Goal: Find contact information

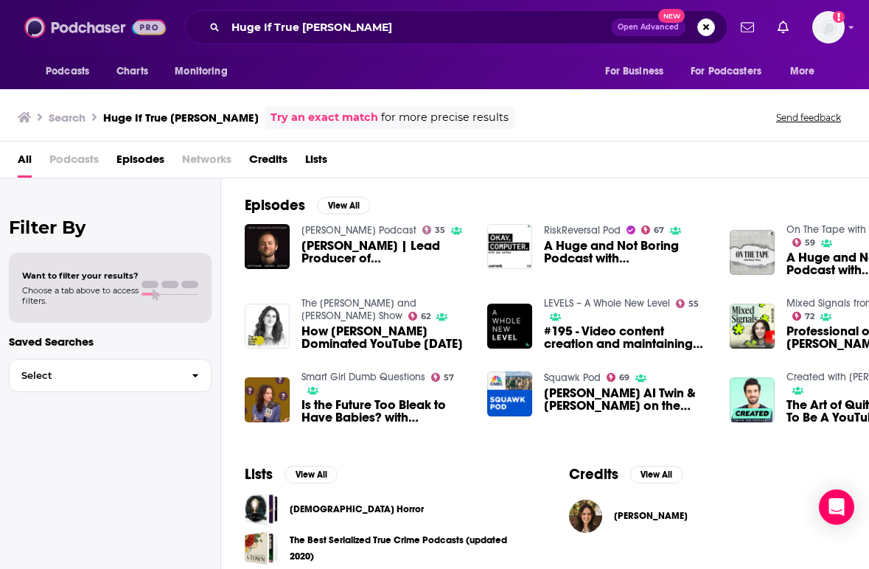
click at [93, 29] on img at bounding box center [95, 27] width 142 height 28
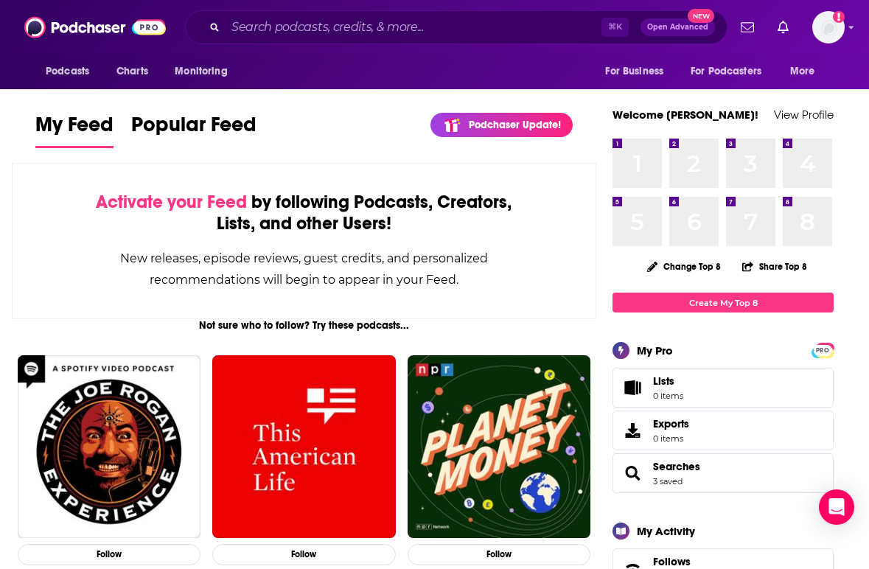
click at [358, 168] on div "Activate your Feed by following Podcasts, Creators, Lists, and other Users! New…" at bounding box center [304, 241] width 585 height 156
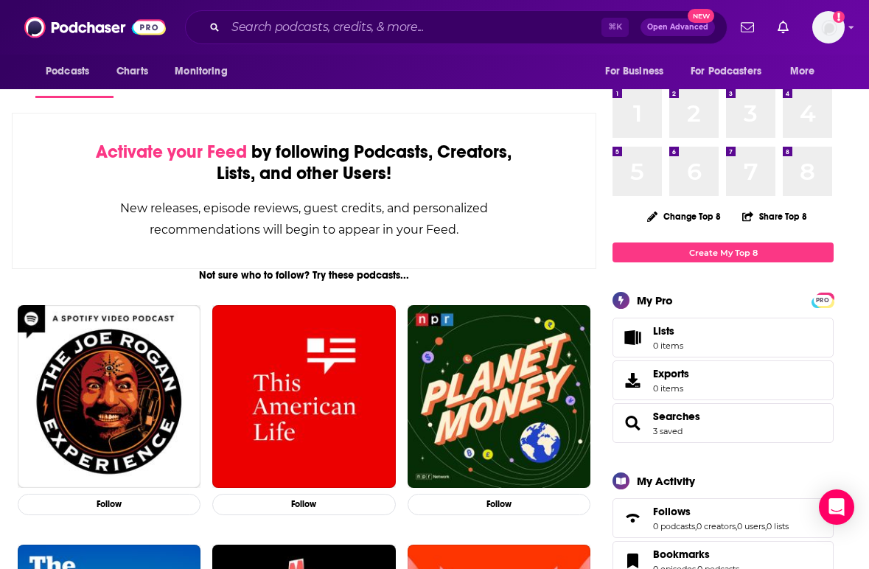
scroll to position [118, 0]
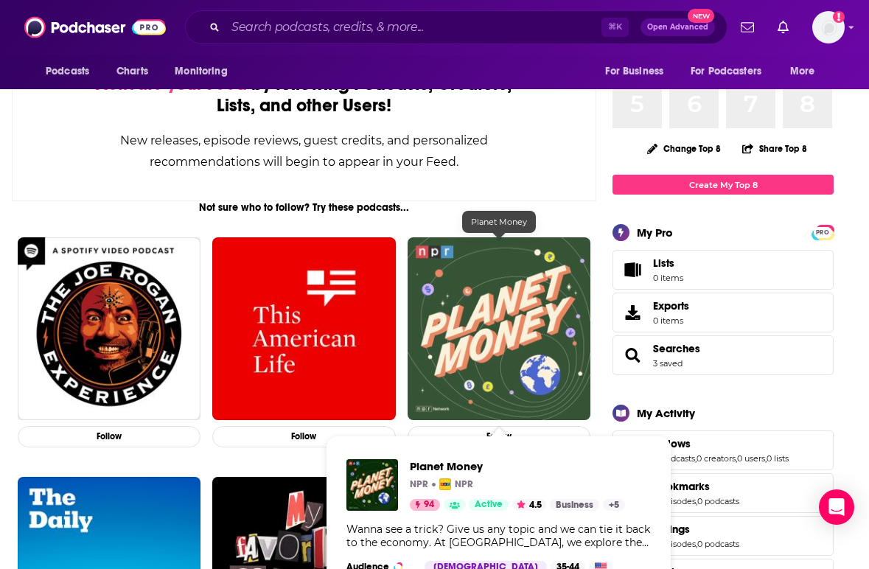
click at [484, 308] on img "Planet Money" at bounding box center [499, 328] width 183 height 183
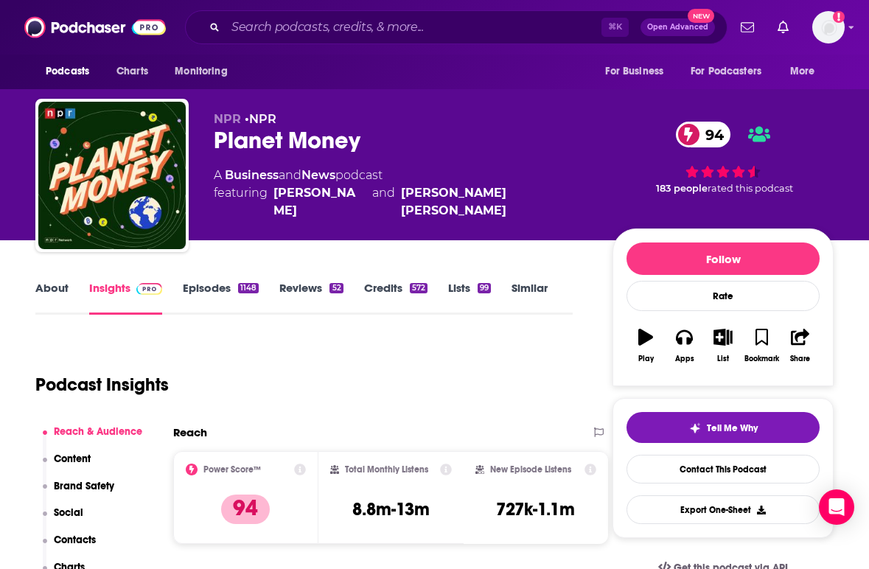
click at [225, 280] on div "About Insights Episodes 1148 Reviews 52 Credits 572 Lists 99 Similar" at bounding box center [303, 297] width 537 height 36
click at [224, 287] on link "Episodes 1148" at bounding box center [221, 298] width 76 height 34
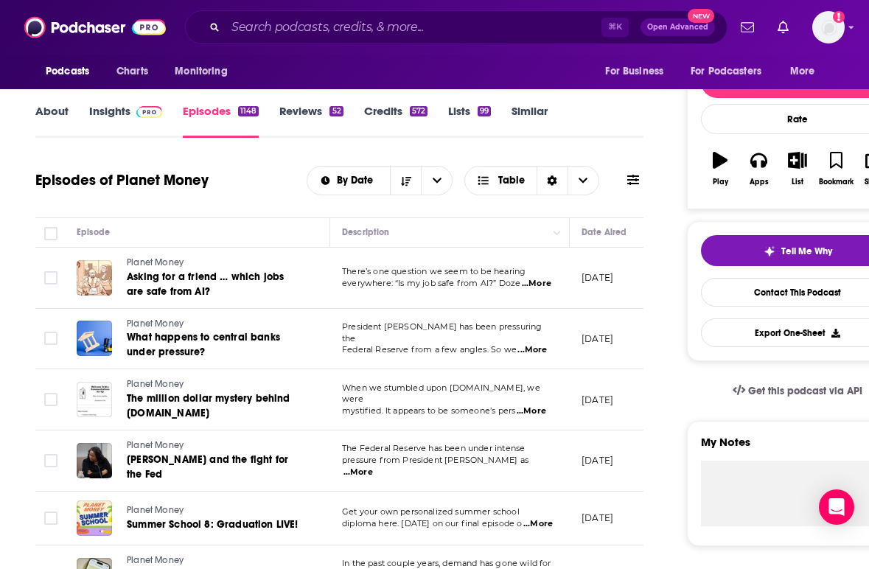
scroll to position [206, 0]
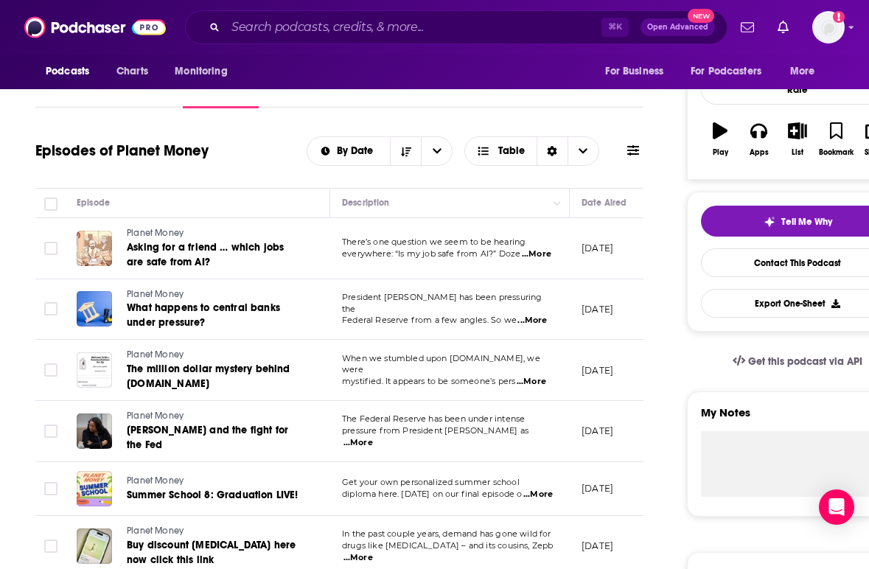
click at [534, 315] on span "...More" at bounding box center [531, 321] width 29 height 12
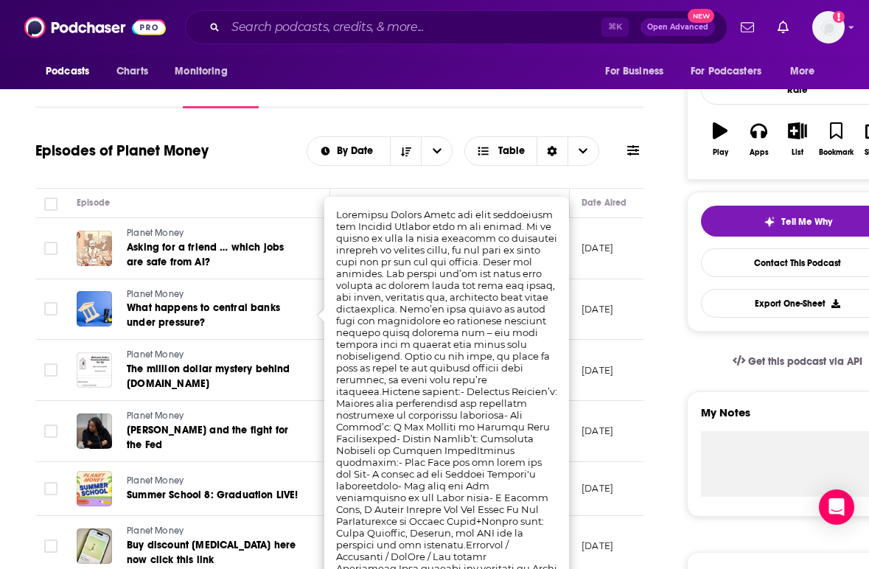
click at [279, 133] on div "Episodes of Planet Money By Date Table" at bounding box center [339, 151] width 608 height 38
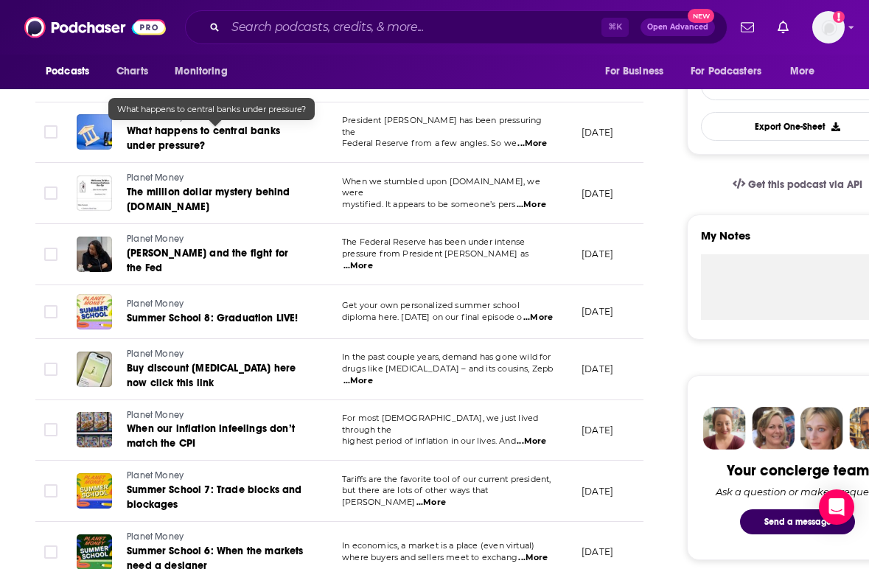
scroll to position [413, 0]
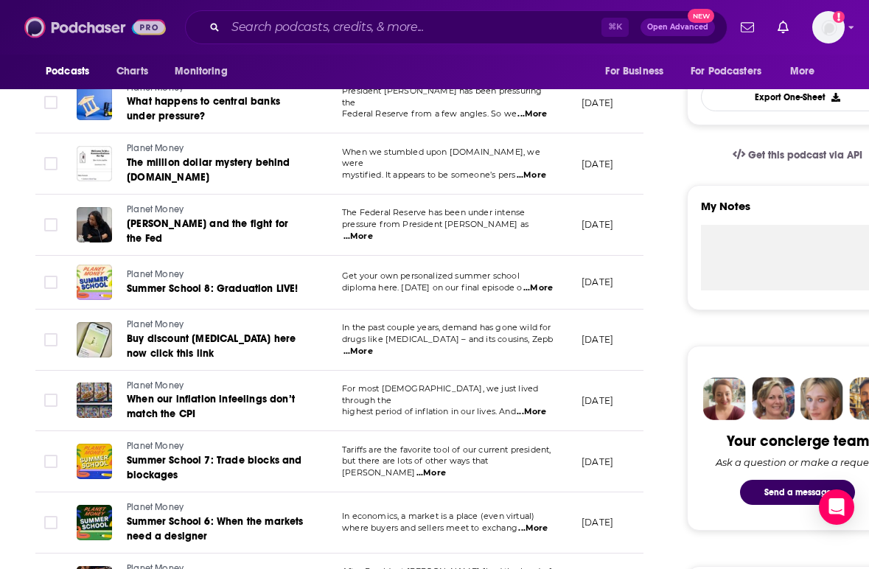
click at [91, 15] on img at bounding box center [95, 27] width 142 height 28
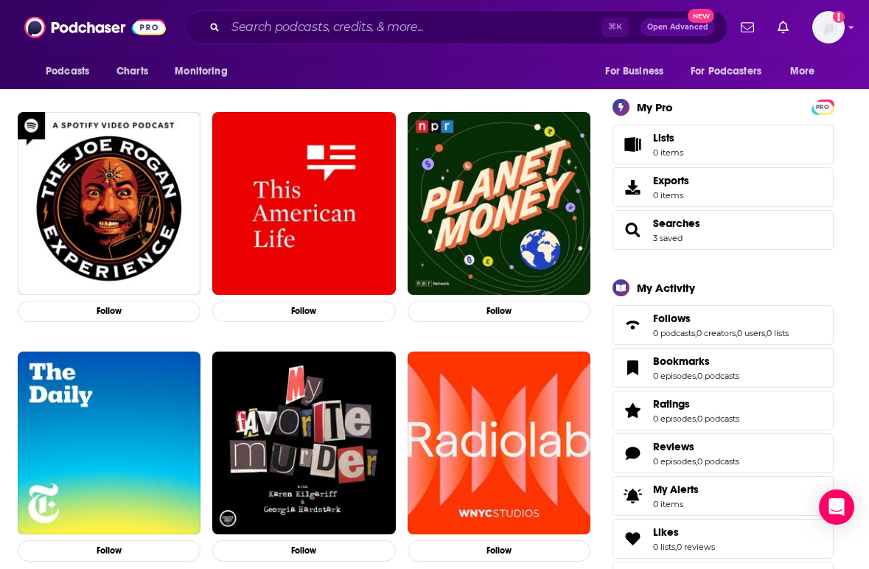
scroll to position [295, 0]
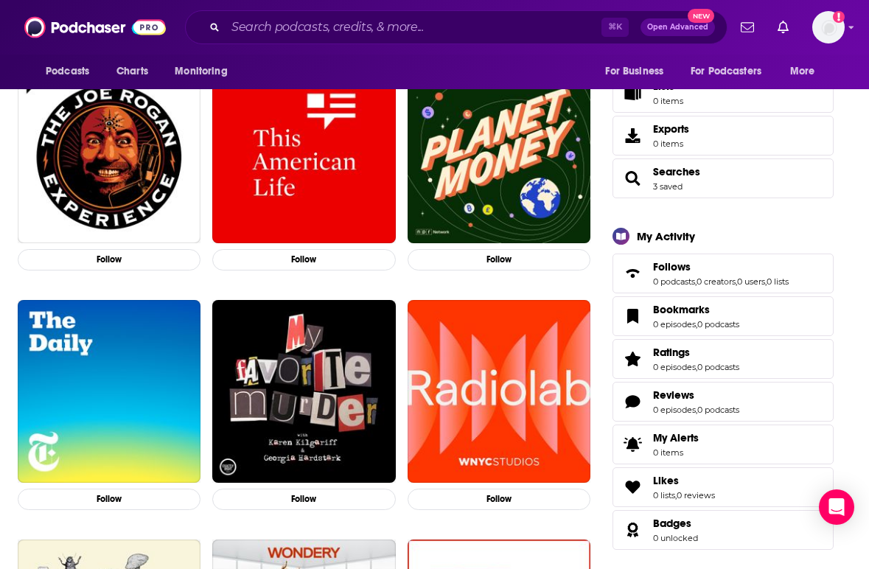
click at [412, 287] on div "Follow Follow Follow Follow Follow Follow Follow Follow Follow Follow Follow Fo…" at bounding box center [304, 539] width 585 height 958
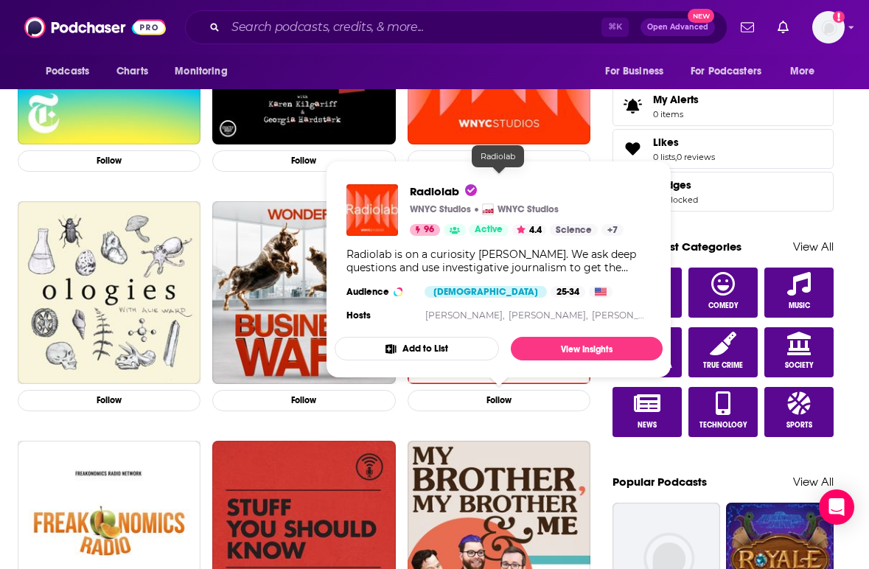
scroll to position [678, 0]
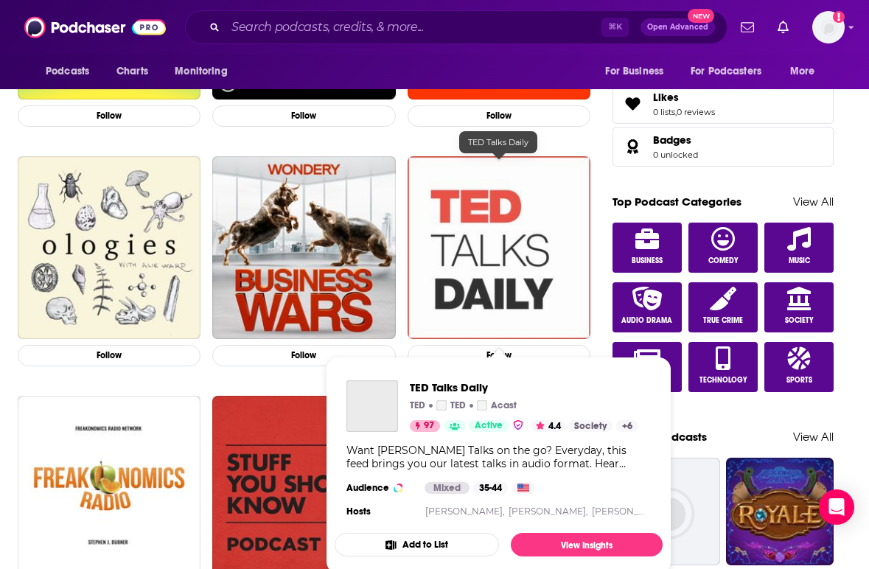
click at [478, 255] on img "TED Talks Daily" at bounding box center [499, 247] width 183 height 183
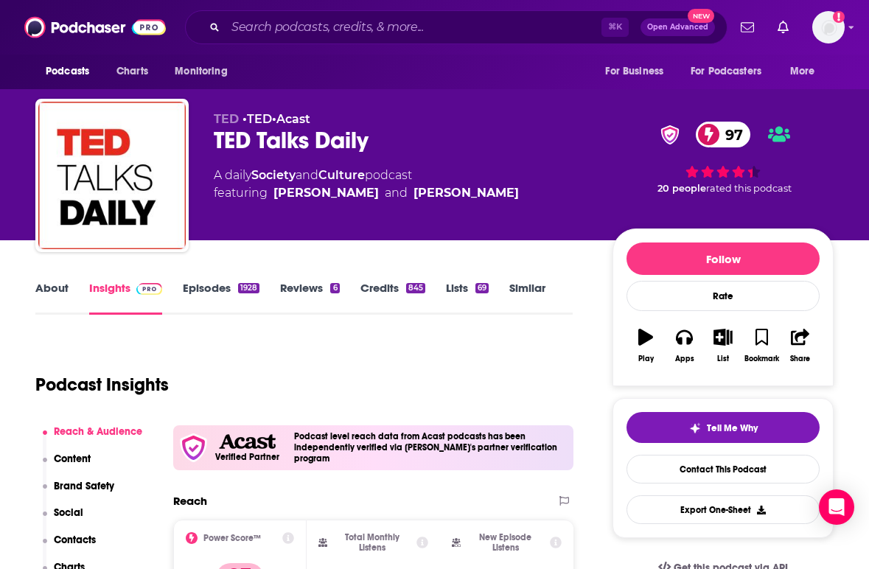
click at [394, 359] on div "Podcast Insights" at bounding box center [298, 375] width 526 height 75
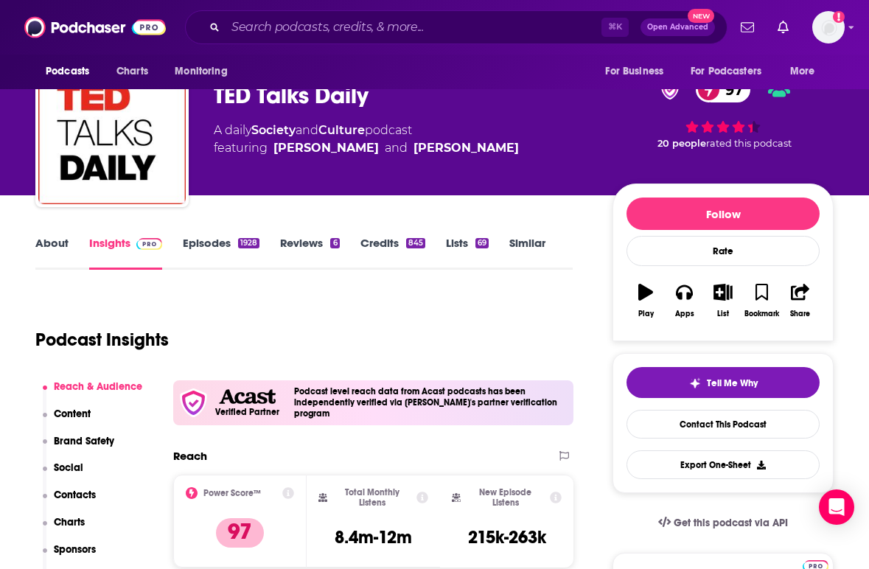
scroll to position [29, 0]
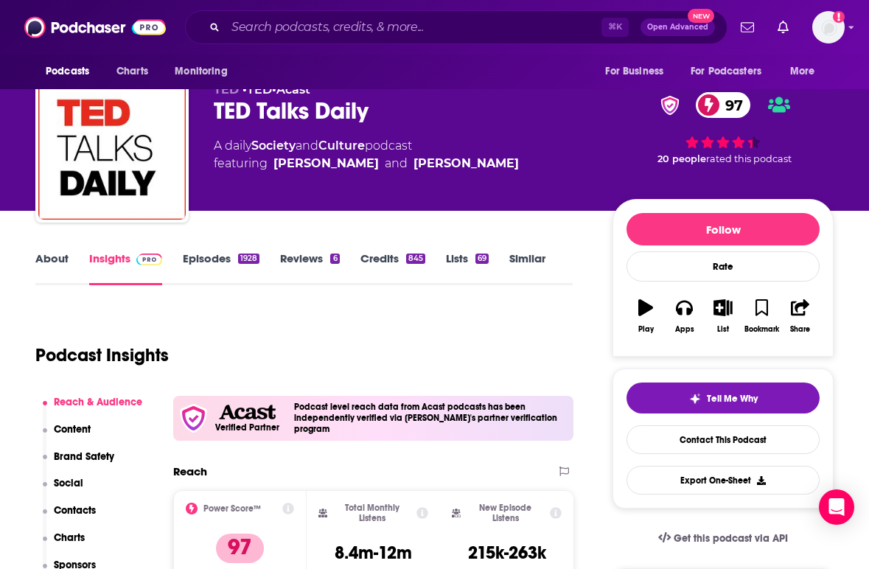
click at [217, 254] on link "Episodes 1928" at bounding box center [221, 268] width 77 height 34
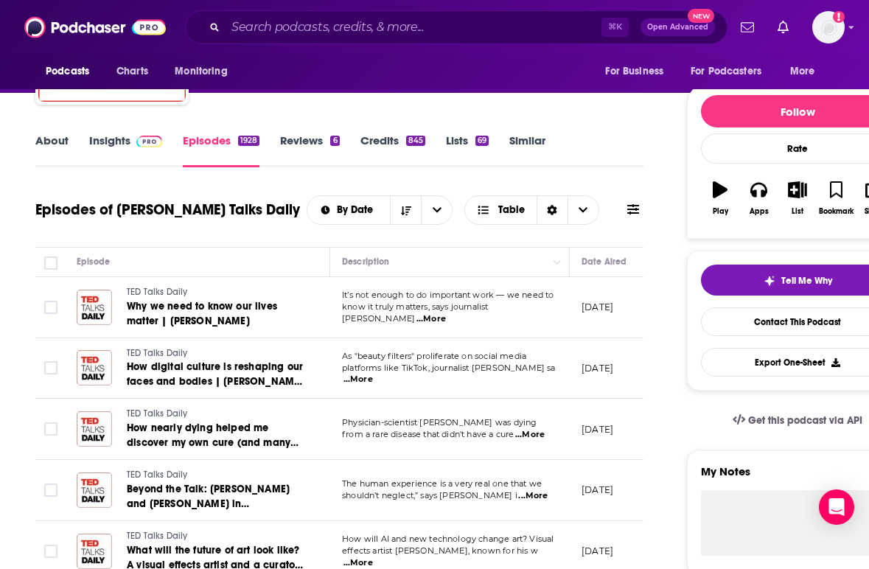
scroll to position [177, 0]
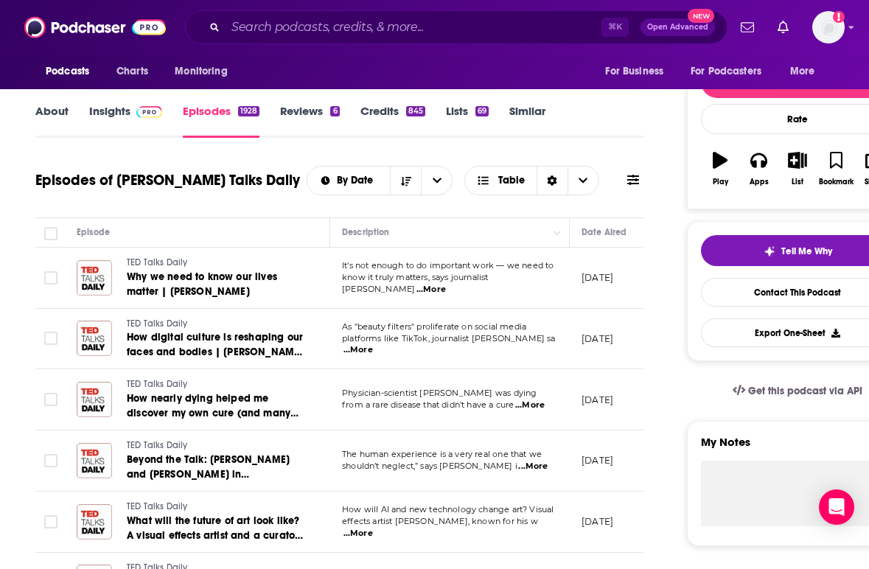
click at [329, 272] on td "[PERSON_NAME] Talks Daily Why we need to know our lives matter | [PERSON_NAME]" at bounding box center [197, 278] width 265 height 61
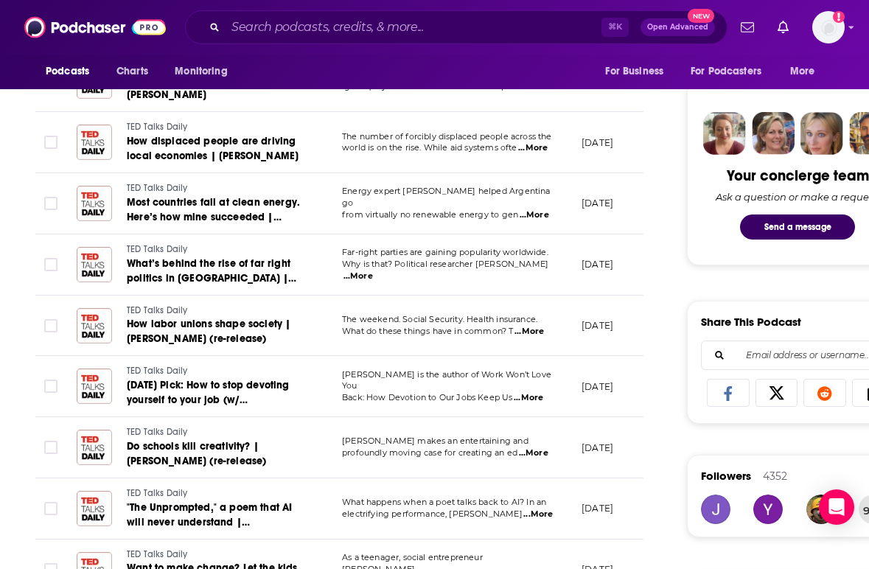
scroll to position [708, 0]
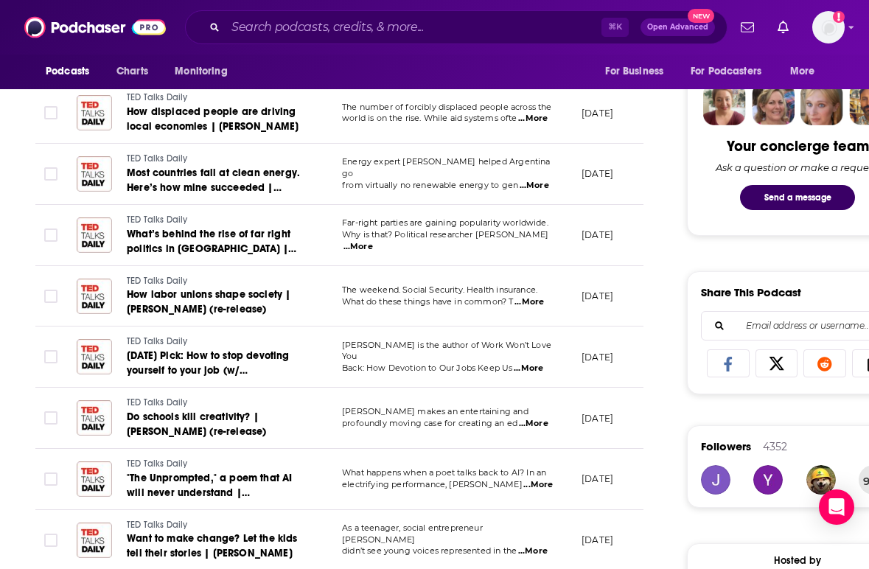
click at [397, 62] on div "Podcasts Charts Monitoring For Business For Podcasters More" at bounding box center [434, 72] width 869 height 35
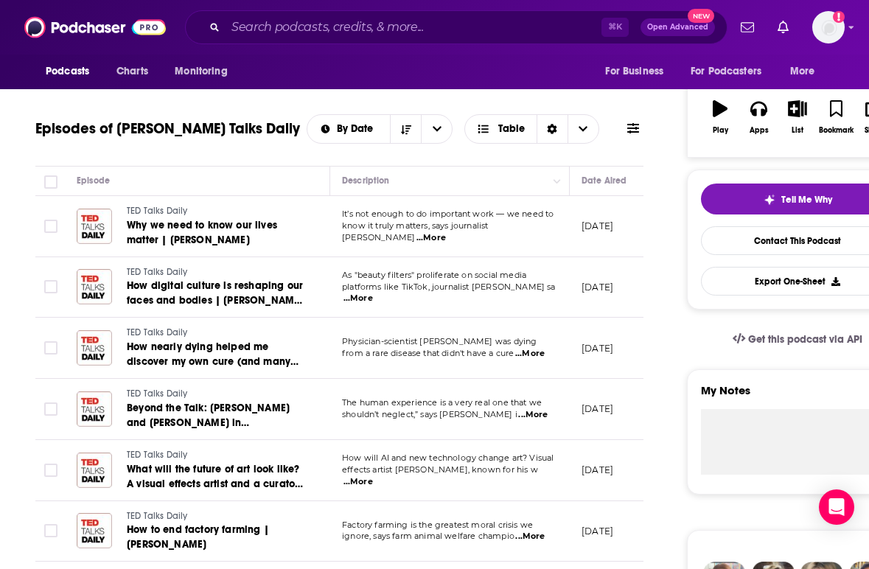
scroll to position [59, 0]
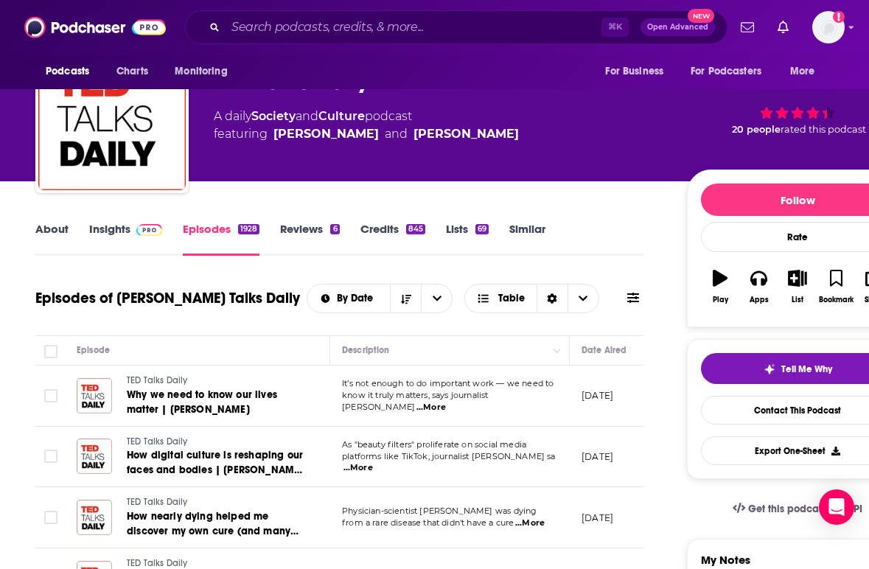
click at [115, 228] on link "Insights" at bounding box center [125, 239] width 73 height 34
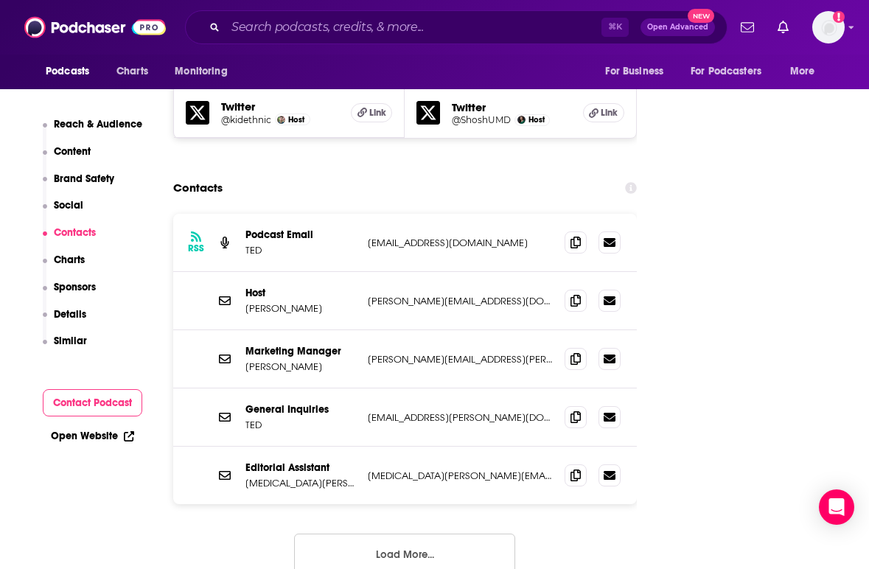
scroll to position [1858, 0]
drag, startPoint x: 516, startPoint y: 239, endPoint x: 365, endPoint y: 243, distance: 151.2
click at [365, 271] on div "Host [PERSON_NAME] [PERSON_NAME][EMAIL_ADDRESS][DOMAIN_NAME] [PERSON_NAME][EMAI…" at bounding box center [405, 300] width 464 height 58
copy p "[PERSON_NAME][EMAIL_ADDRESS][DOMAIN_NAME]"
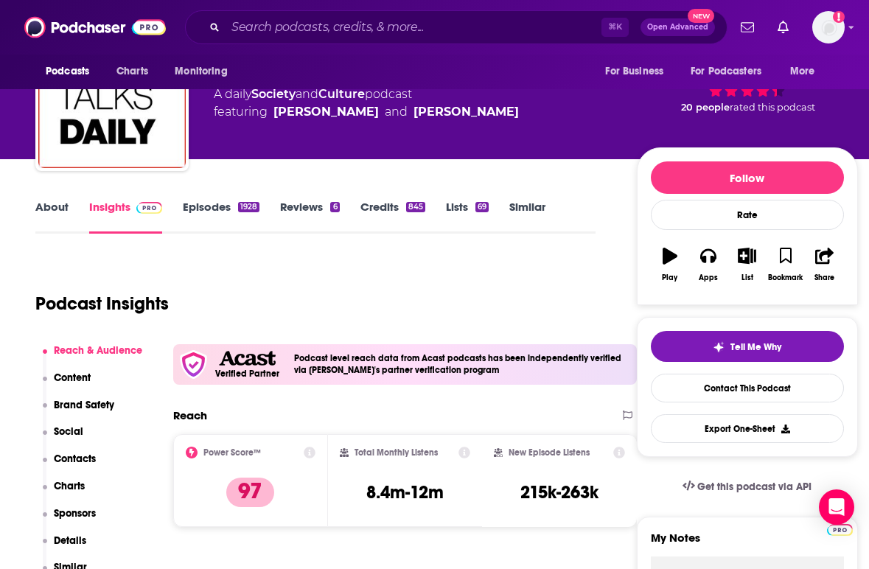
scroll to position [0, 0]
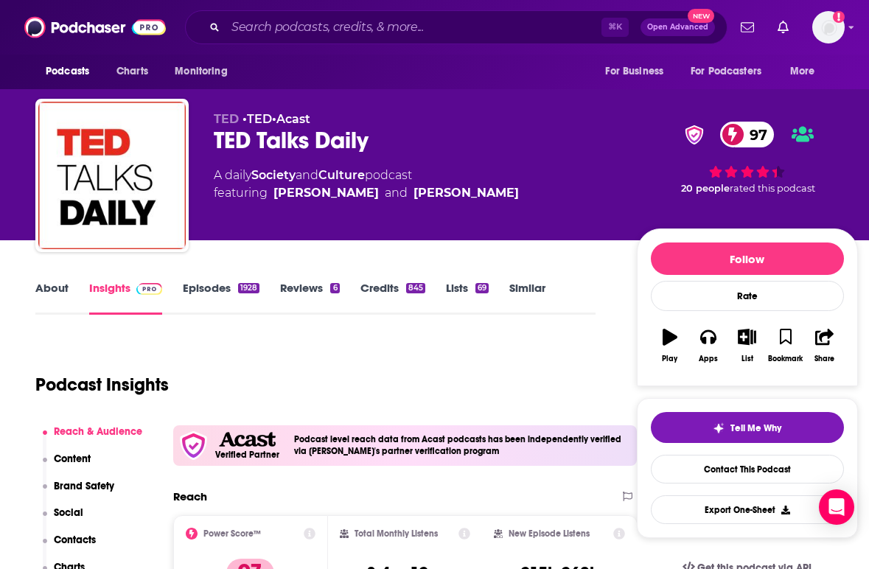
click at [223, 291] on link "Episodes 1928" at bounding box center [221, 298] width 77 height 34
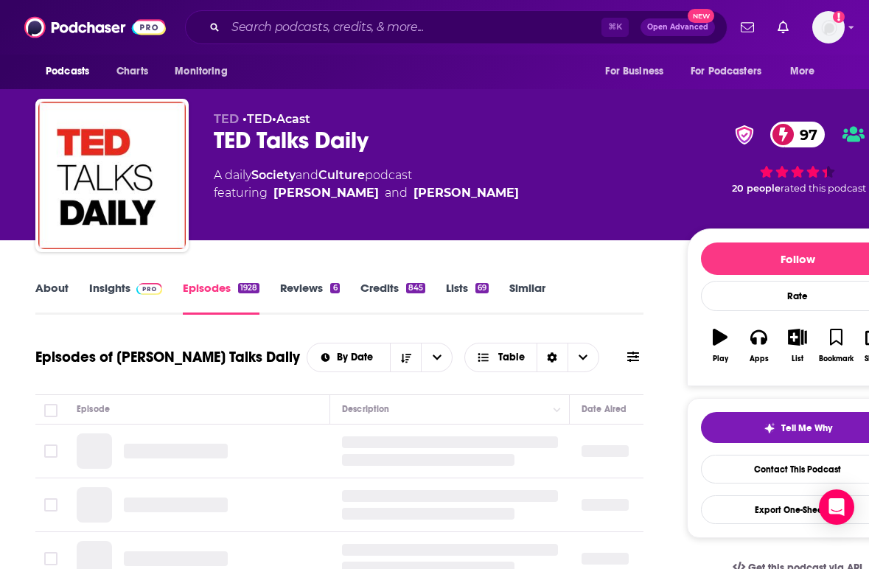
click at [318, 385] on div "Episodes of [PERSON_NAME] Talks Daily By Date Table" at bounding box center [339, 366] width 608 height 57
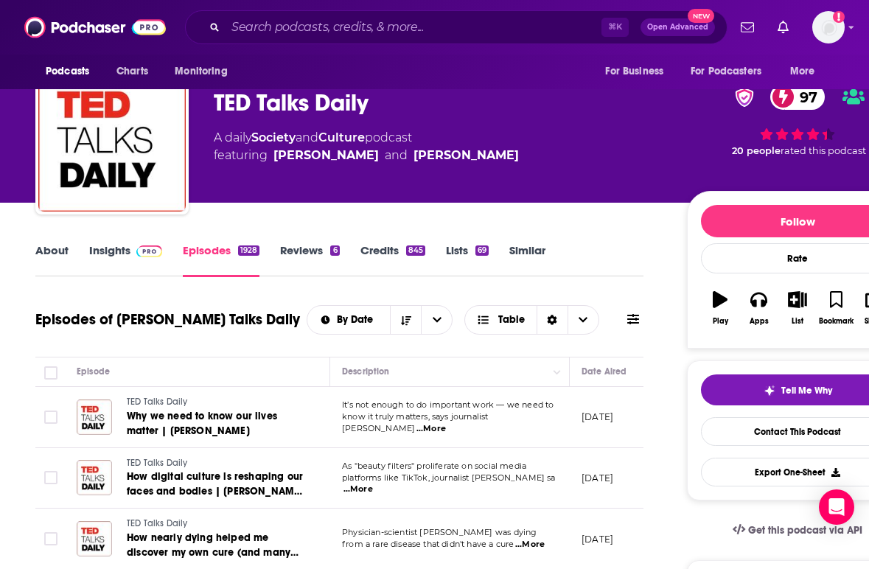
scroll to position [29, 0]
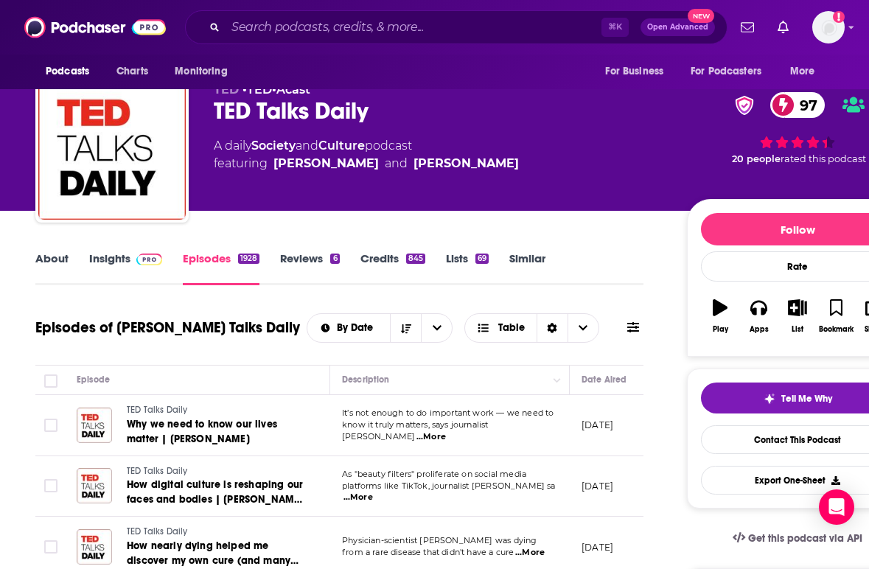
click at [110, 251] on link "Insights" at bounding box center [125, 268] width 73 height 34
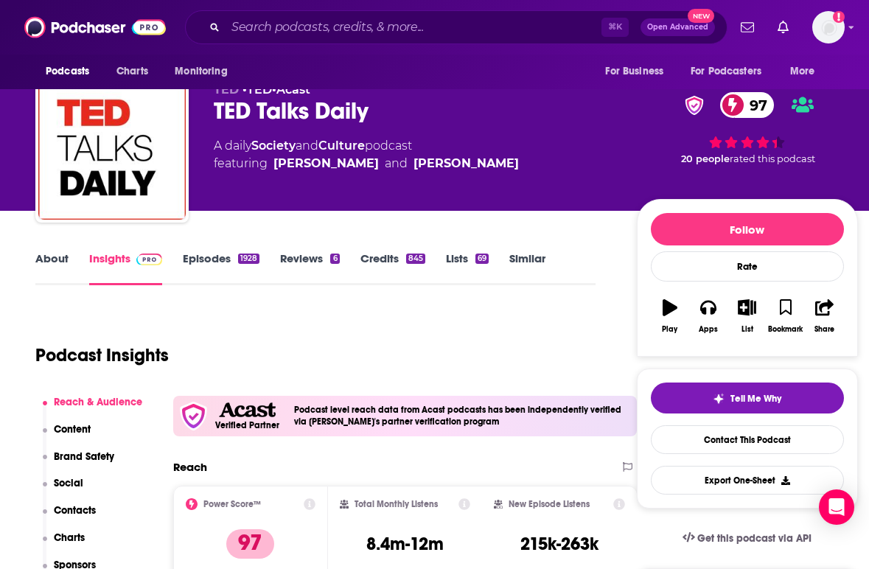
scroll to position [59, 0]
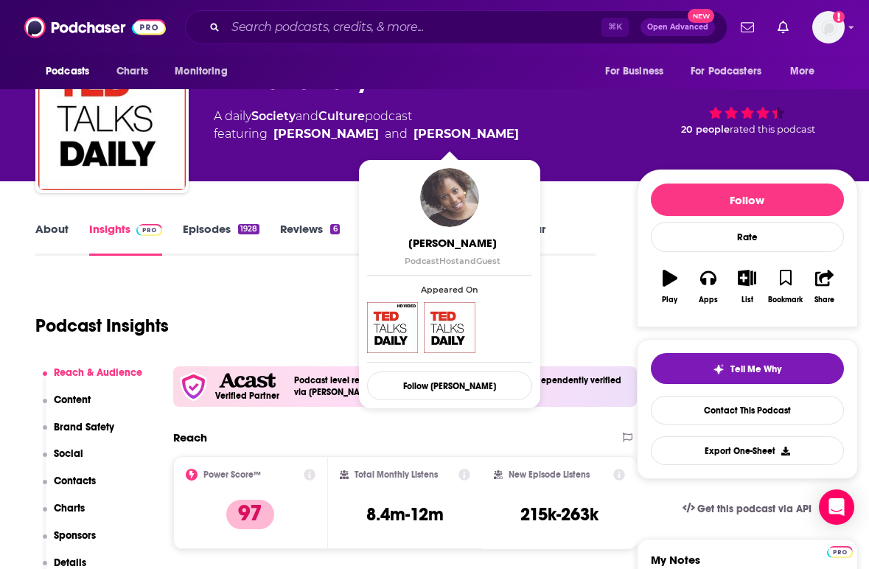
click at [469, 196] on img "Whitney Pennington Rodgers" at bounding box center [449, 197] width 59 height 59
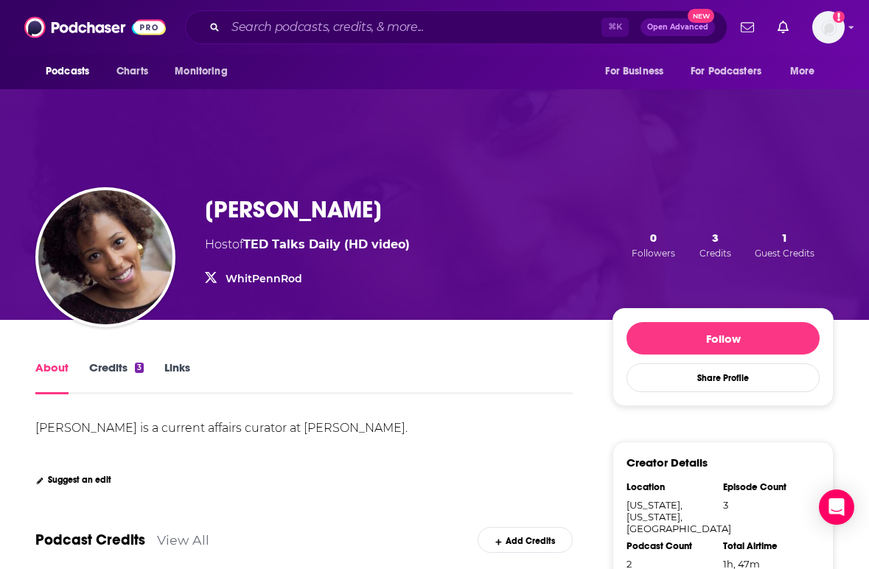
click at [419, 380] on div "About Credits 3 Links" at bounding box center [303, 376] width 537 height 36
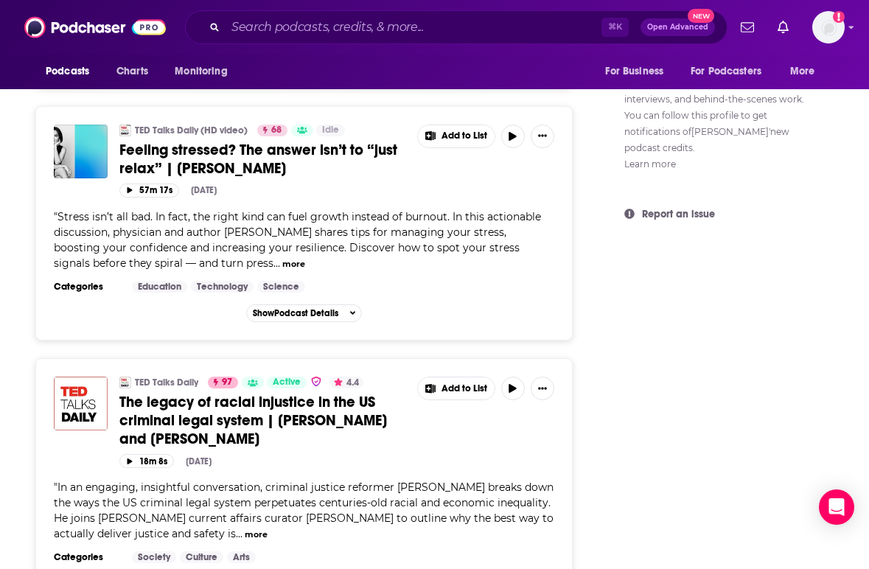
scroll to position [1061, 0]
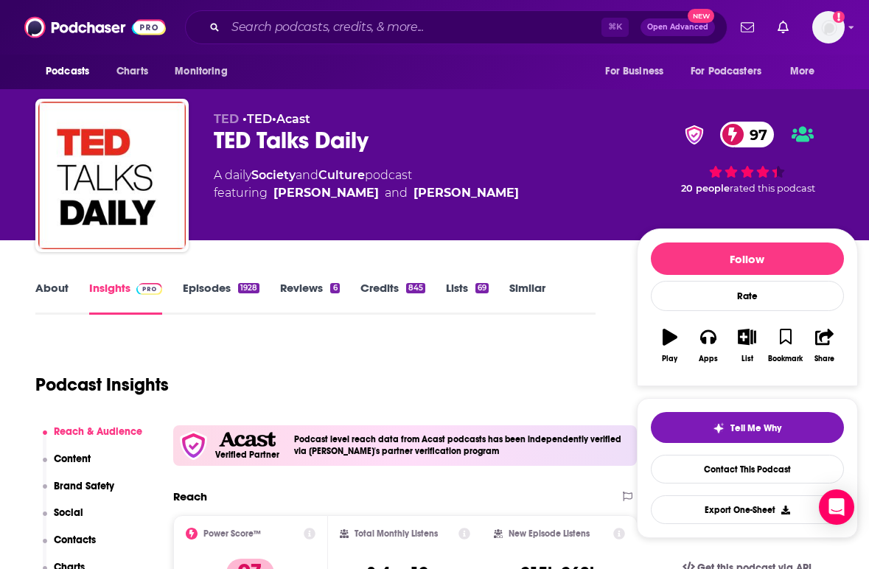
click at [226, 282] on link "Episodes 1928" at bounding box center [221, 298] width 77 height 34
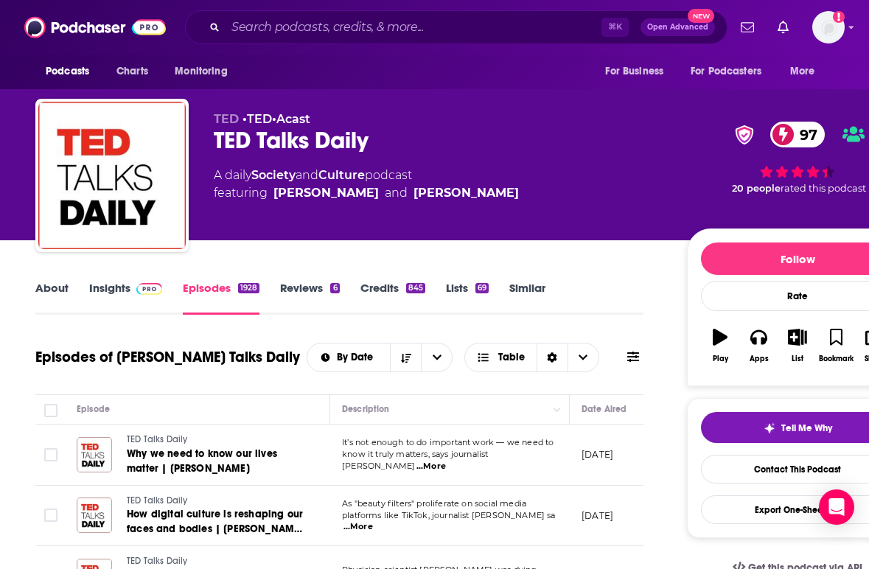
click at [368, 240] on div "[PERSON_NAME] • [PERSON_NAME] • Acast [PERSON_NAME] Talks Daily 97 A daily Soci…" at bounding box center [561, 178] width 694 height 133
click at [103, 23] on img at bounding box center [95, 27] width 142 height 28
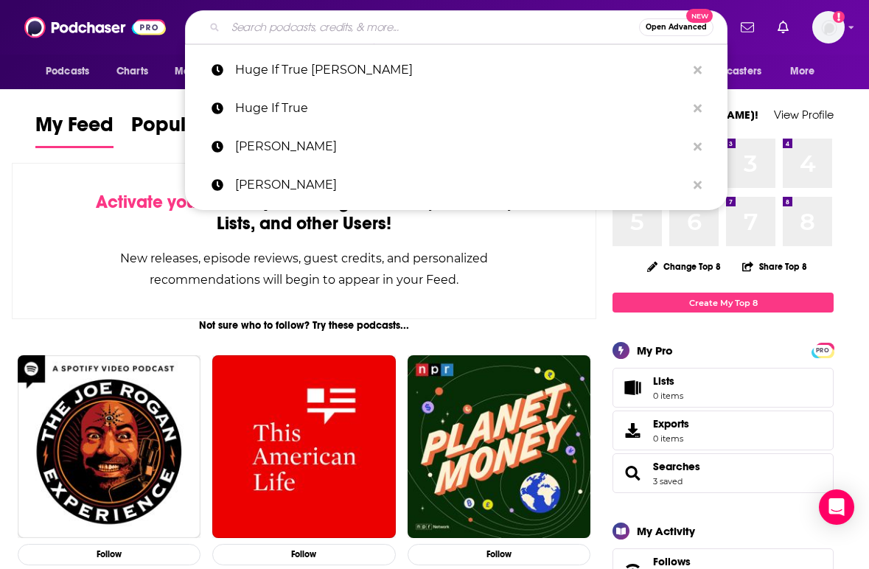
click at [240, 18] on input "Search podcasts, credits, & more..." at bounding box center [433, 27] width 414 height 24
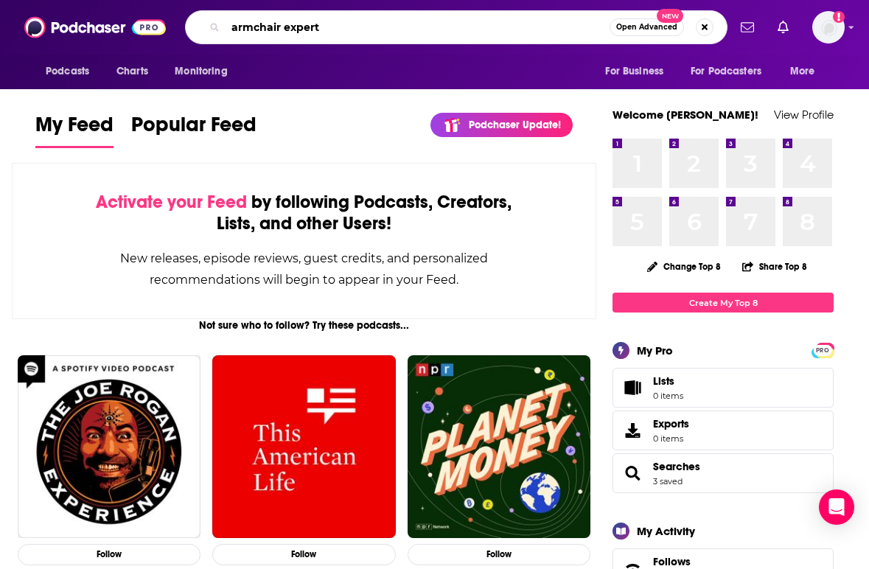
type input "armchair expert"
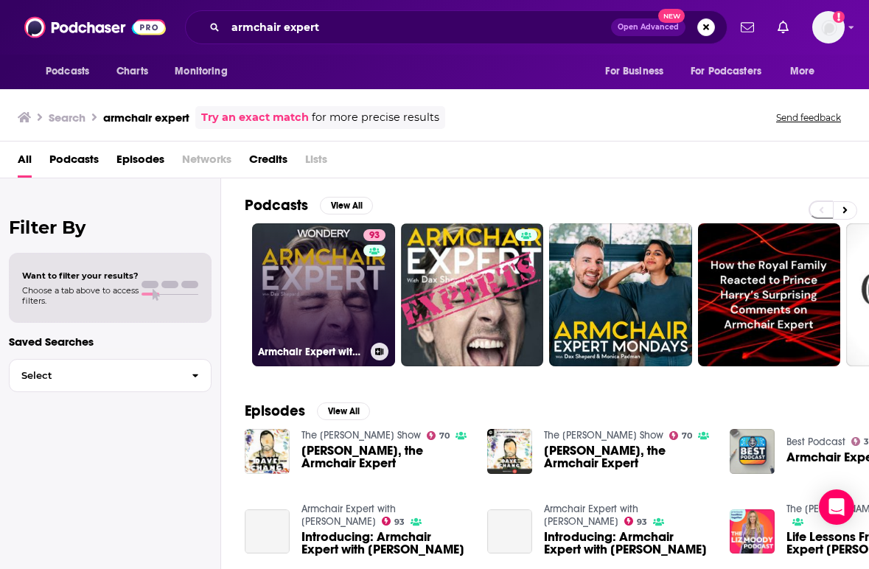
click at [310, 265] on link "93 Armchair Expert with [PERSON_NAME]" at bounding box center [323, 294] width 143 height 143
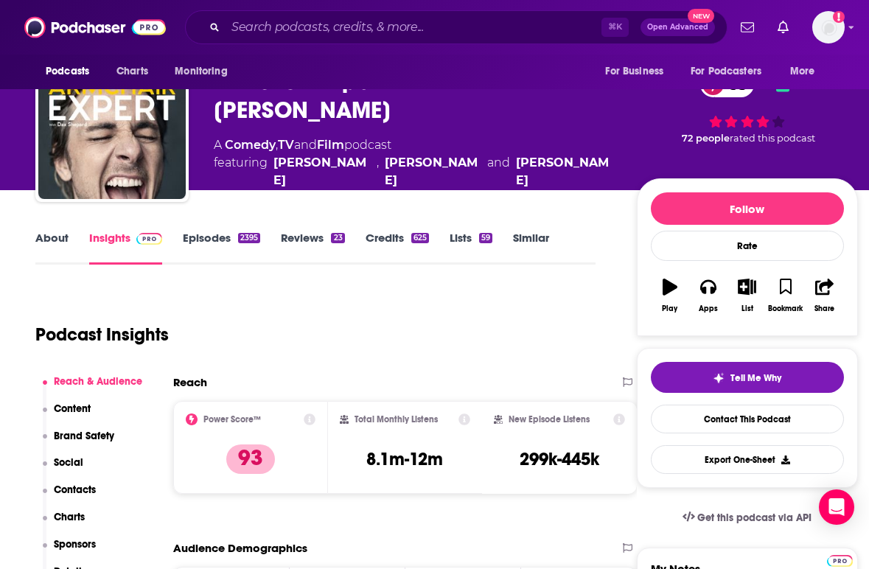
scroll to position [29, 0]
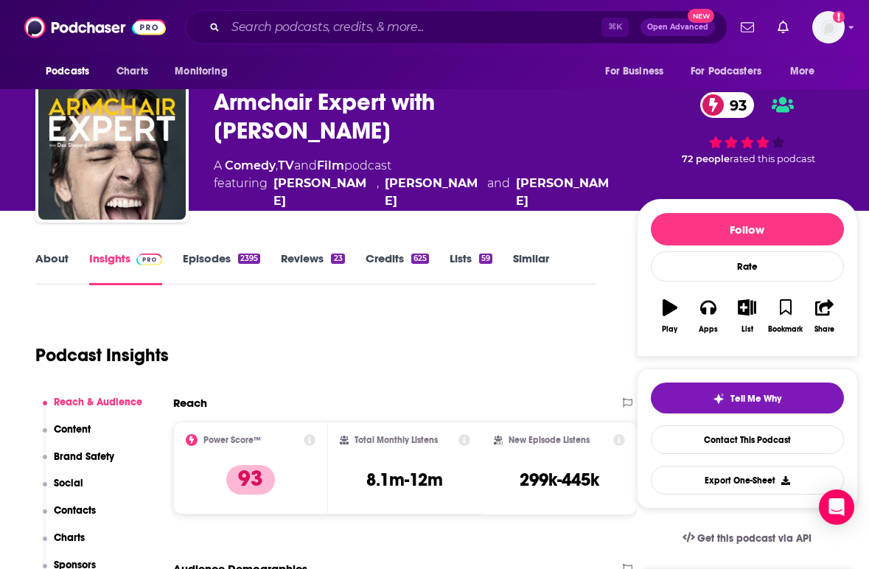
click at [220, 259] on link "Episodes 2395" at bounding box center [221, 268] width 77 height 34
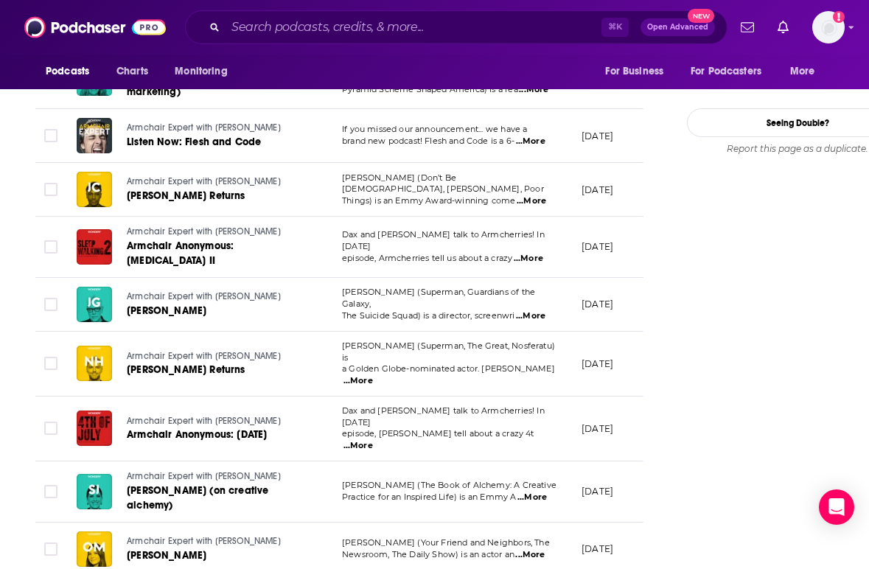
scroll to position [1946, 0]
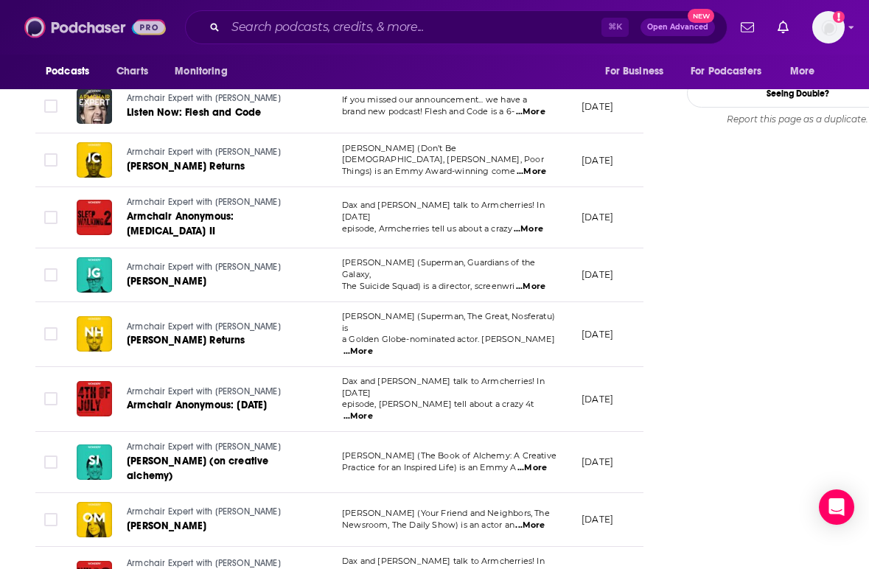
click at [88, 23] on img at bounding box center [95, 27] width 142 height 28
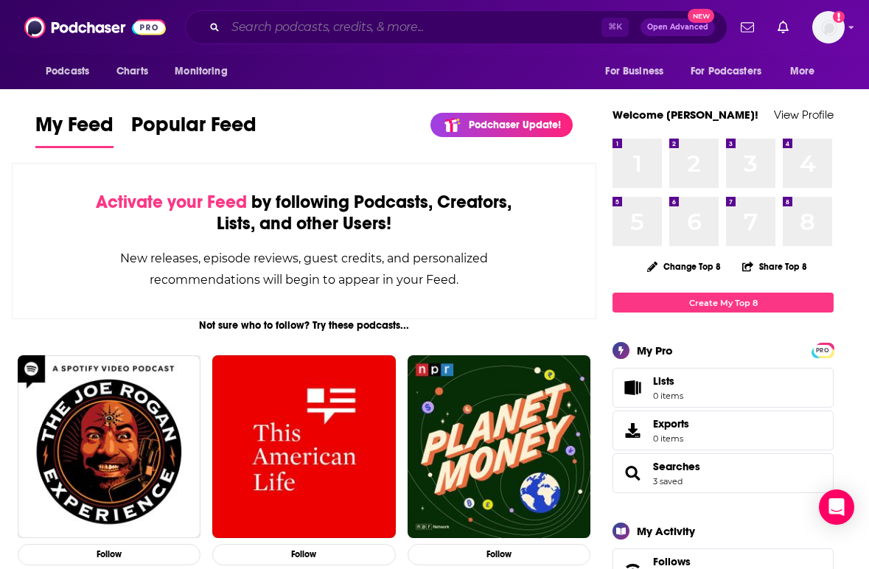
click at [270, 29] on input "Search podcasts, credits, & more..." at bounding box center [414, 27] width 376 height 24
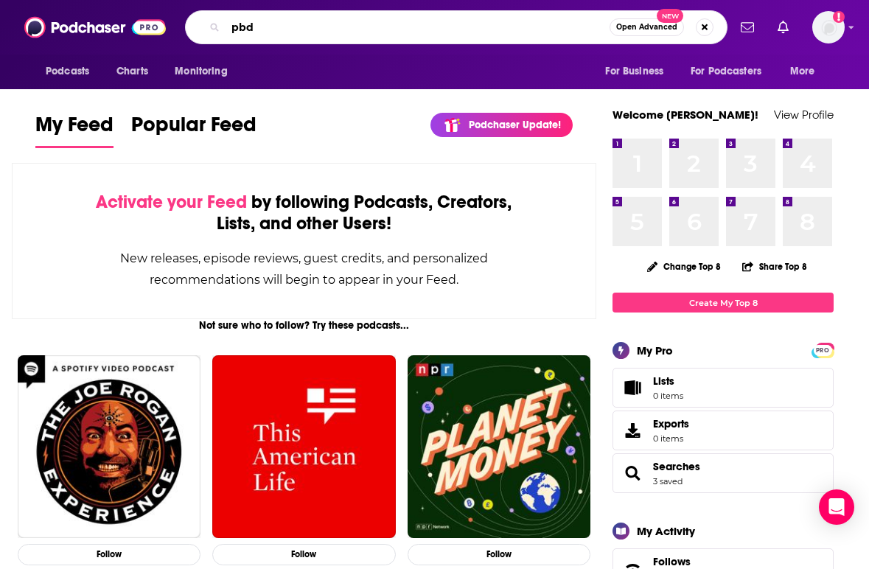
type input "pbd"
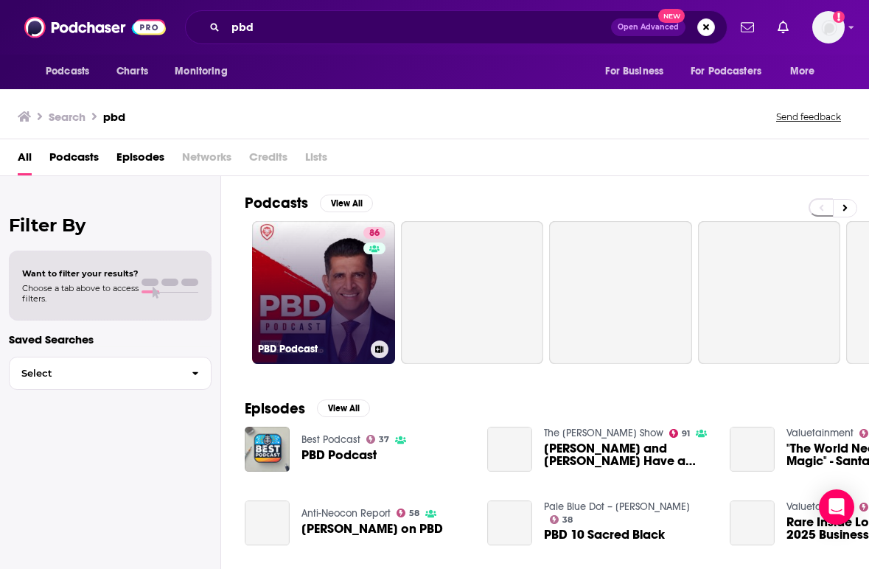
click at [301, 268] on link "86 PBD Podcast" at bounding box center [323, 292] width 143 height 143
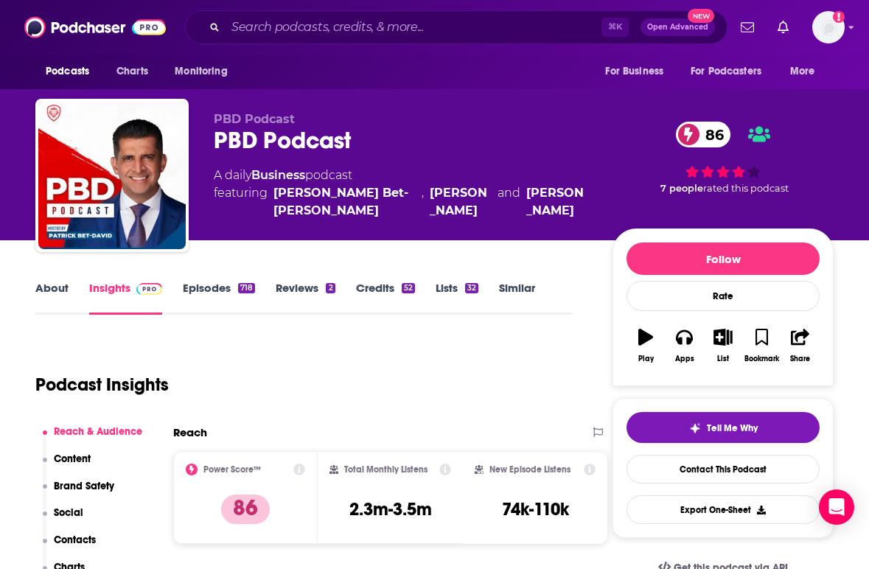
click at [416, 367] on div "Podcast Insights" at bounding box center [298, 375] width 526 height 75
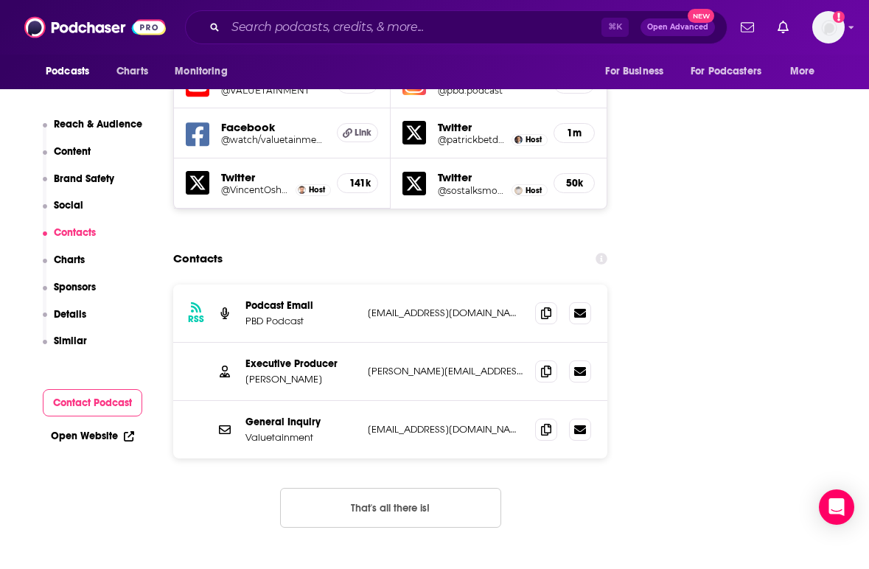
scroll to position [1769, 0]
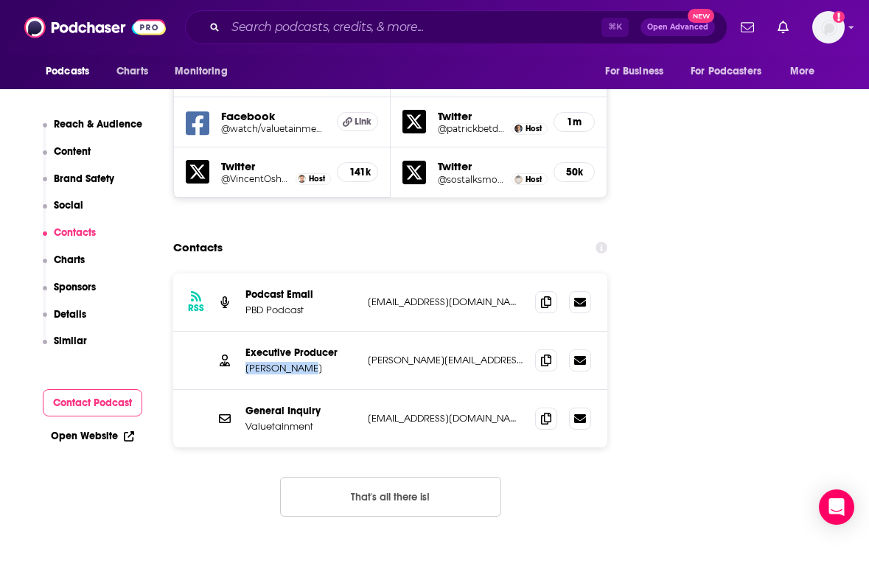
drag, startPoint x: 310, startPoint y: 334, endPoint x: 245, endPoint y: 337, distance: 64.2
click at [245, 362] on p "[PERSON_NAME]" at bounding box center [300, 368] width 111 height 13
copy p "[PERSON_NAME]"
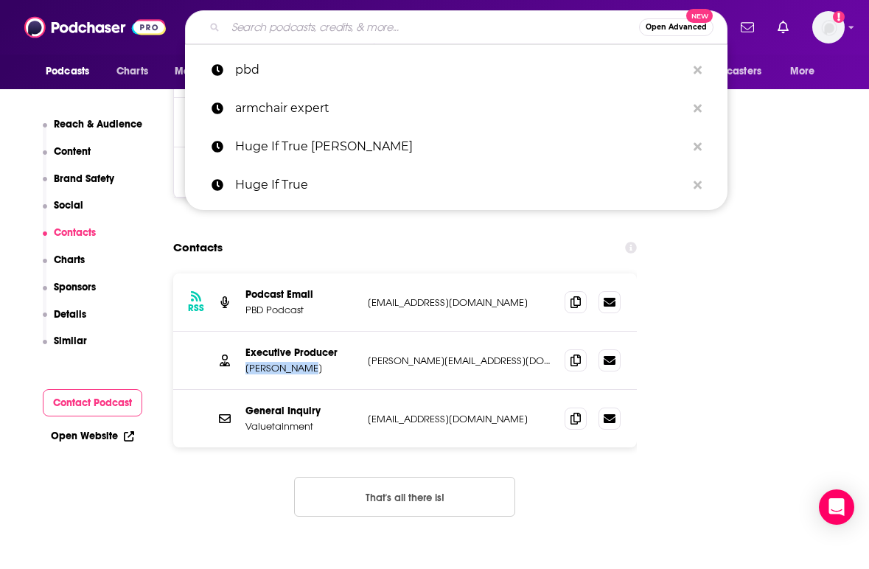
click at [242, 25] on input "Search podcasts, credits, & more..." at bounding box center [433, 27] width 414 height 24
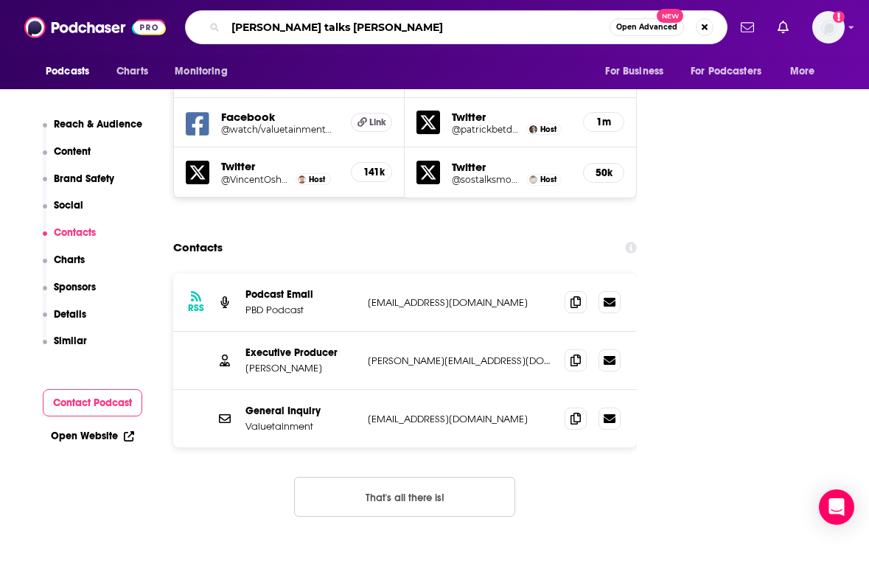
type input "ted talks daily"
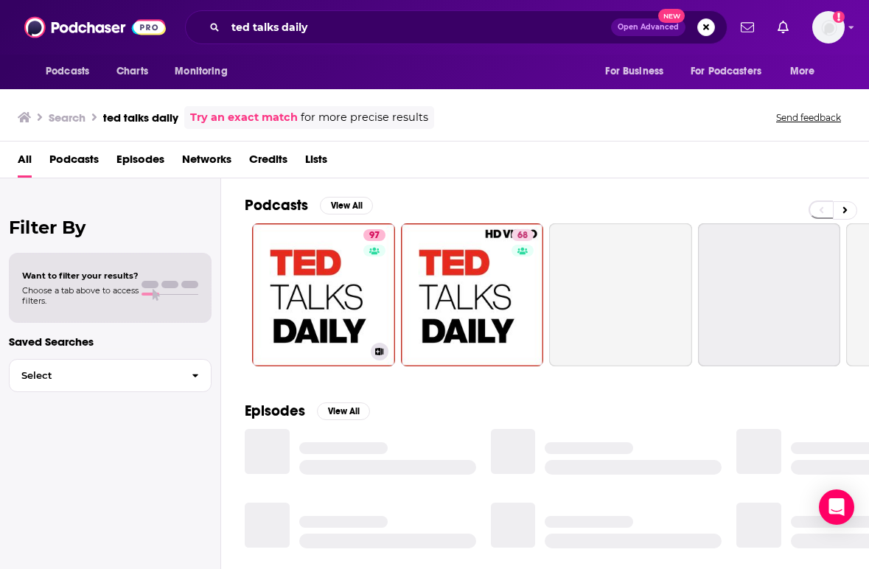
click at [328, 257] on link "97 [PERSON_NAME] Talks Daily" at bounding box center [323, 294] width 143 height 143
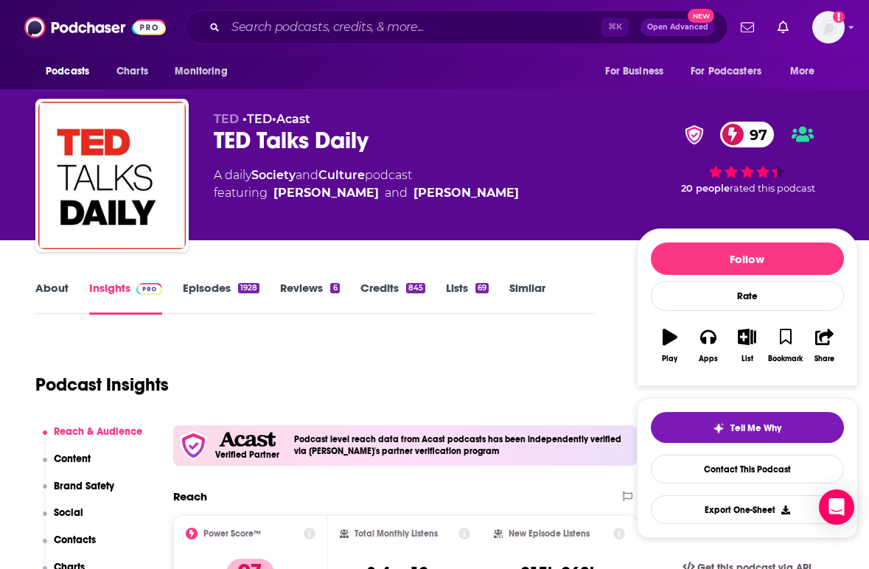
click at [440, 130] on div "[PERSON_NAME] Talks Daily 97" at bounding box center [414, 140] width 400 height 29
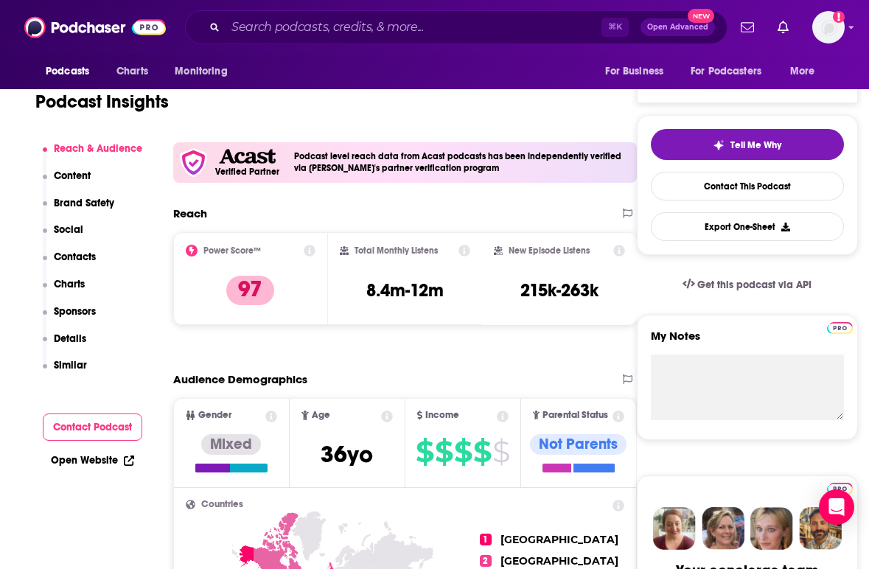
scroll to position [59, 0]
